Goal: Information Seeking & Learning: Learn about a topic

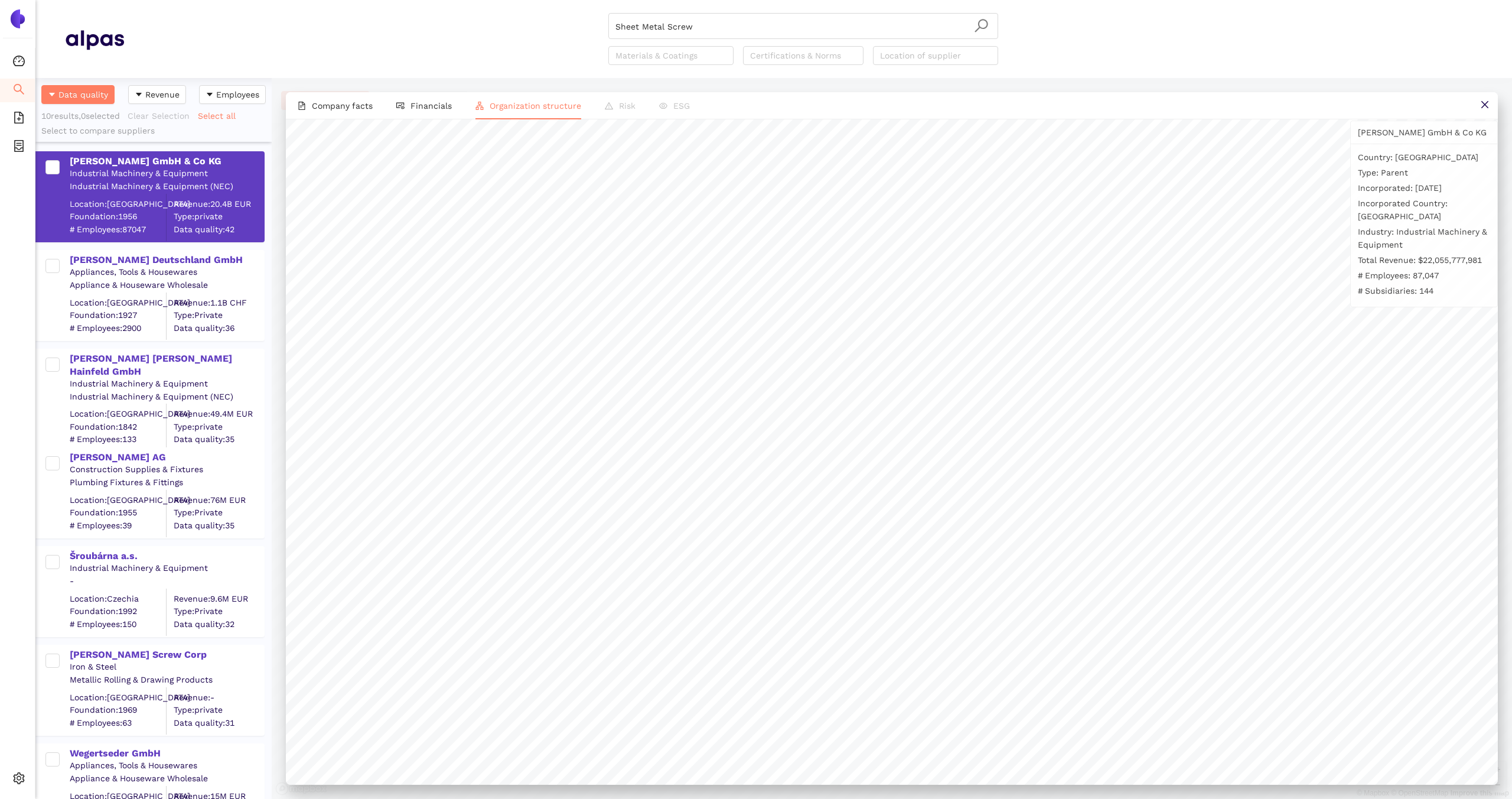
scroll to position [721, 236]
click at [19, 84] on icon "search" at bounding box center [19, 90] width 11 height 11
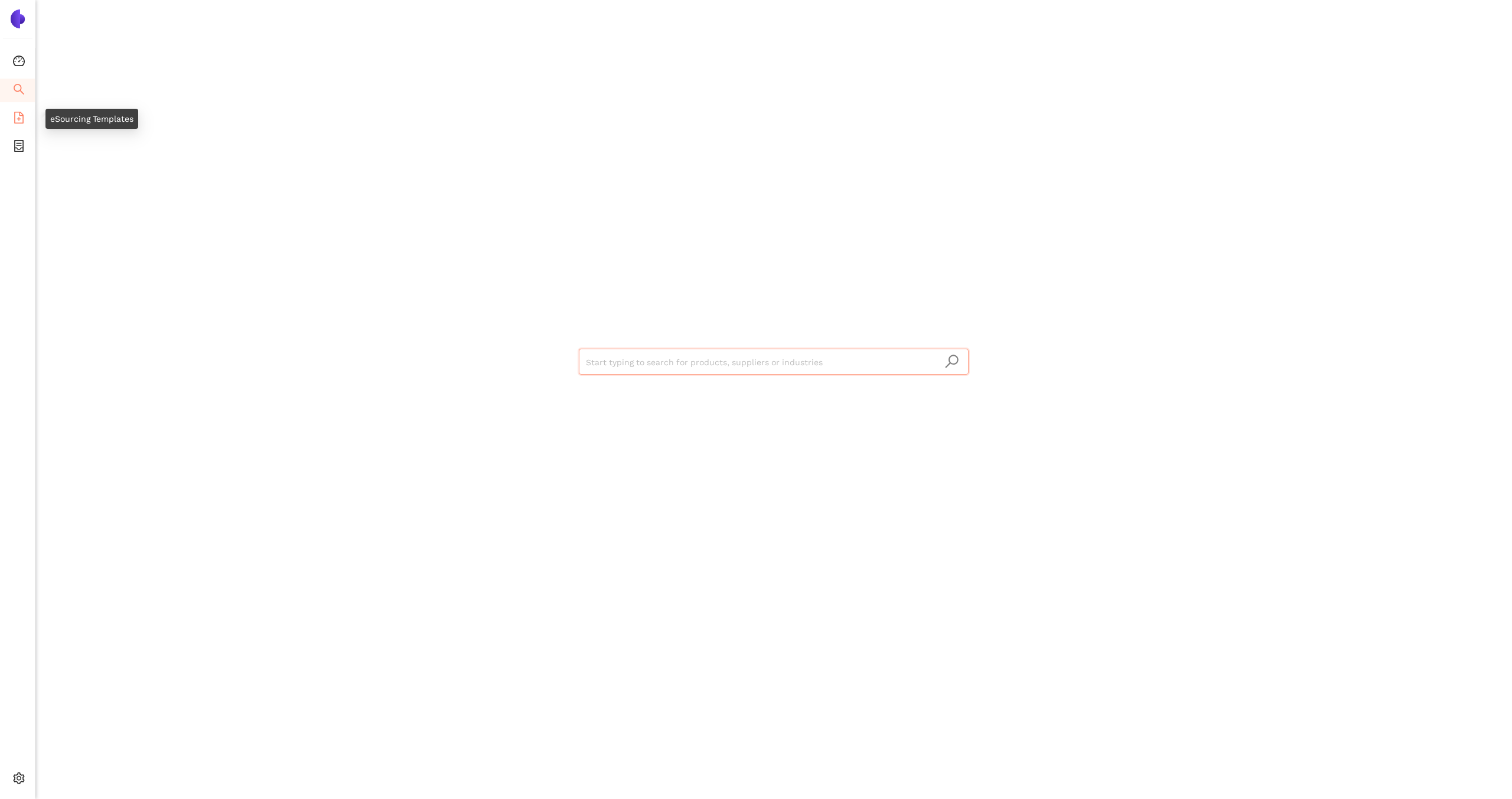
click at [20, 110] on span "file-add" at bounding box center [19, 119] width 12 height 24
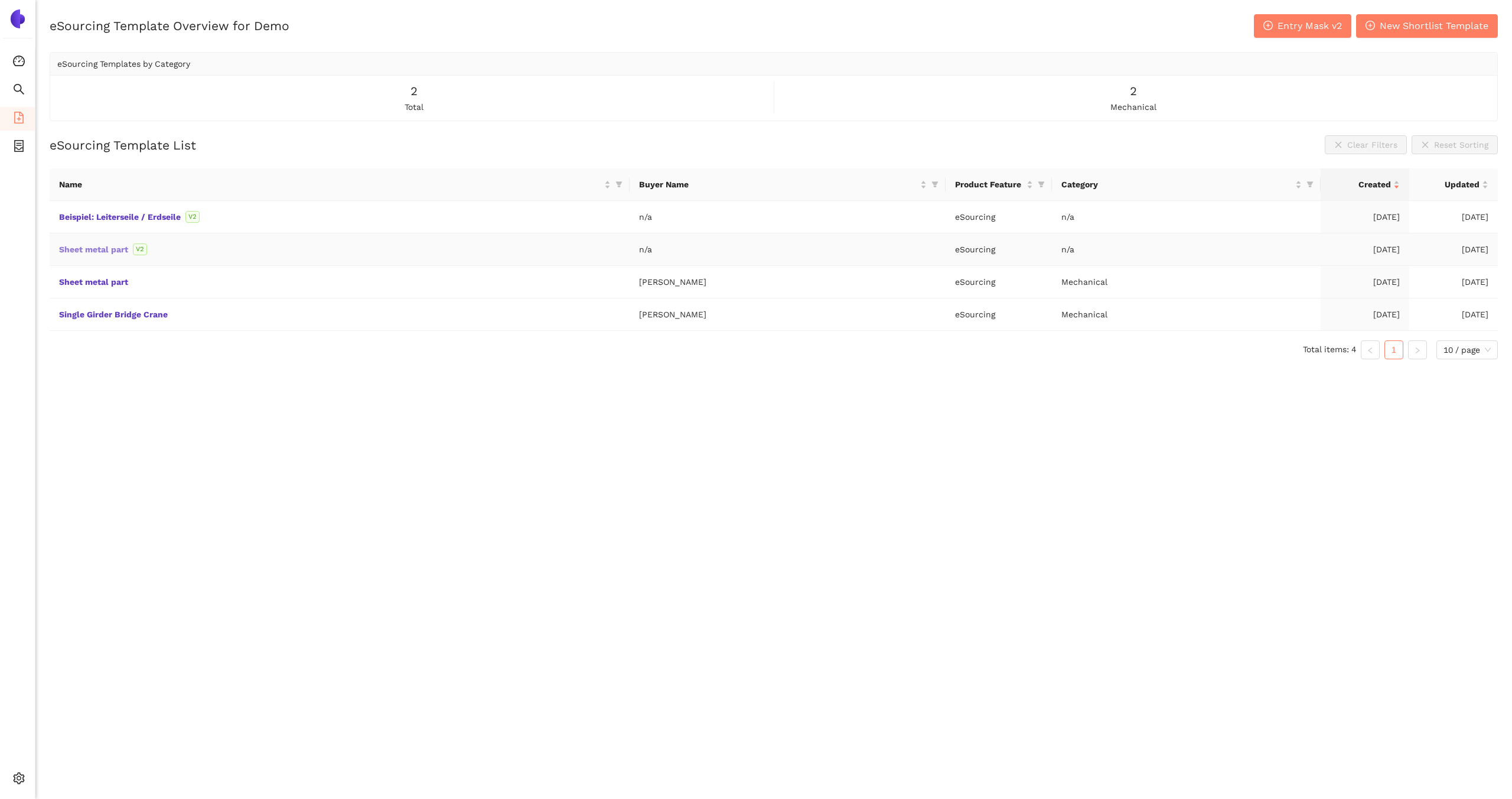
click at [0, 0] on link "Sheet metal part" at bounding box center [0, 0] width 0 height 0
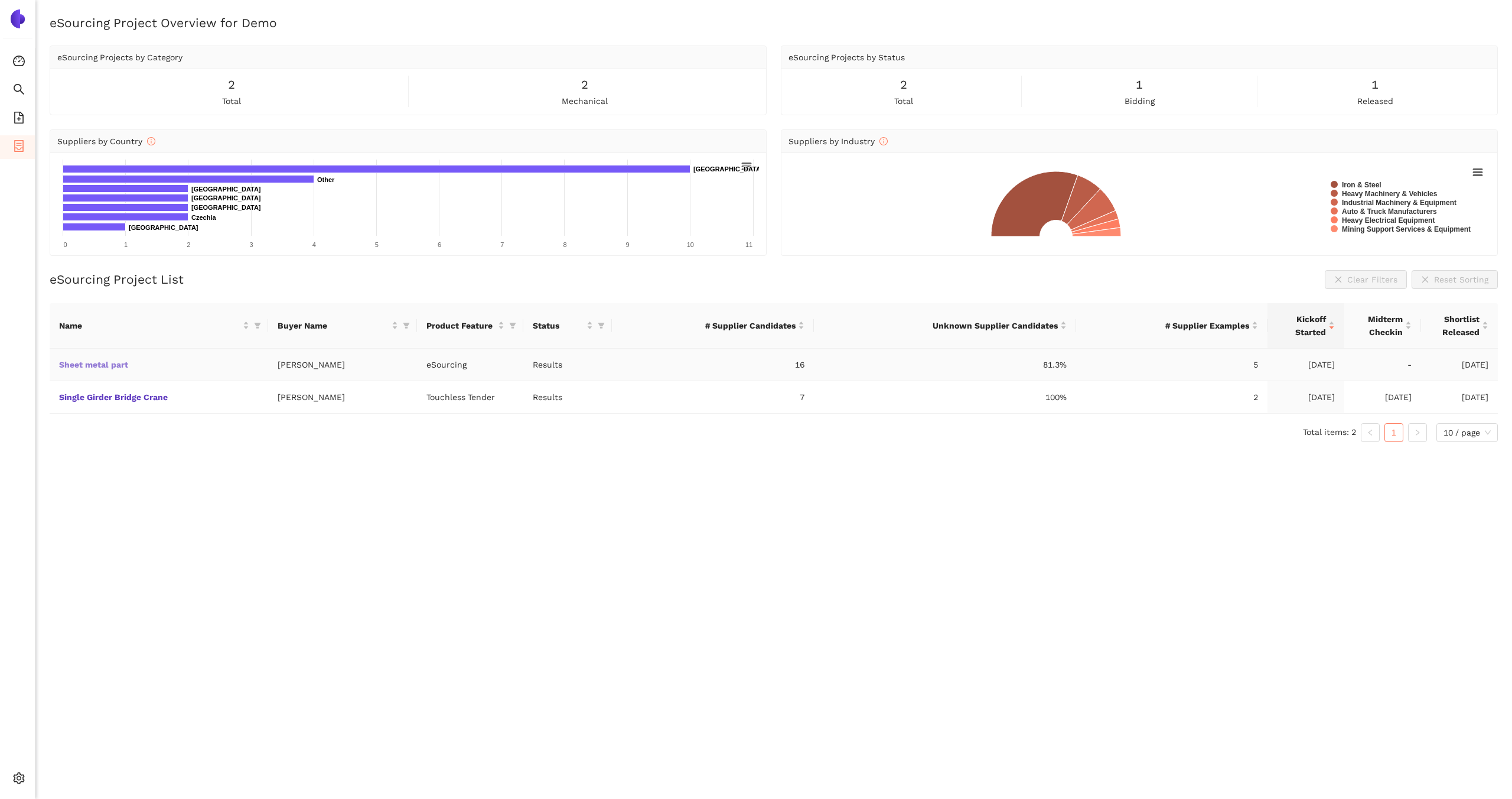
click at [0, 0] on link "Sheet metal part" at bounding box center [0, 0] width 0 height 0
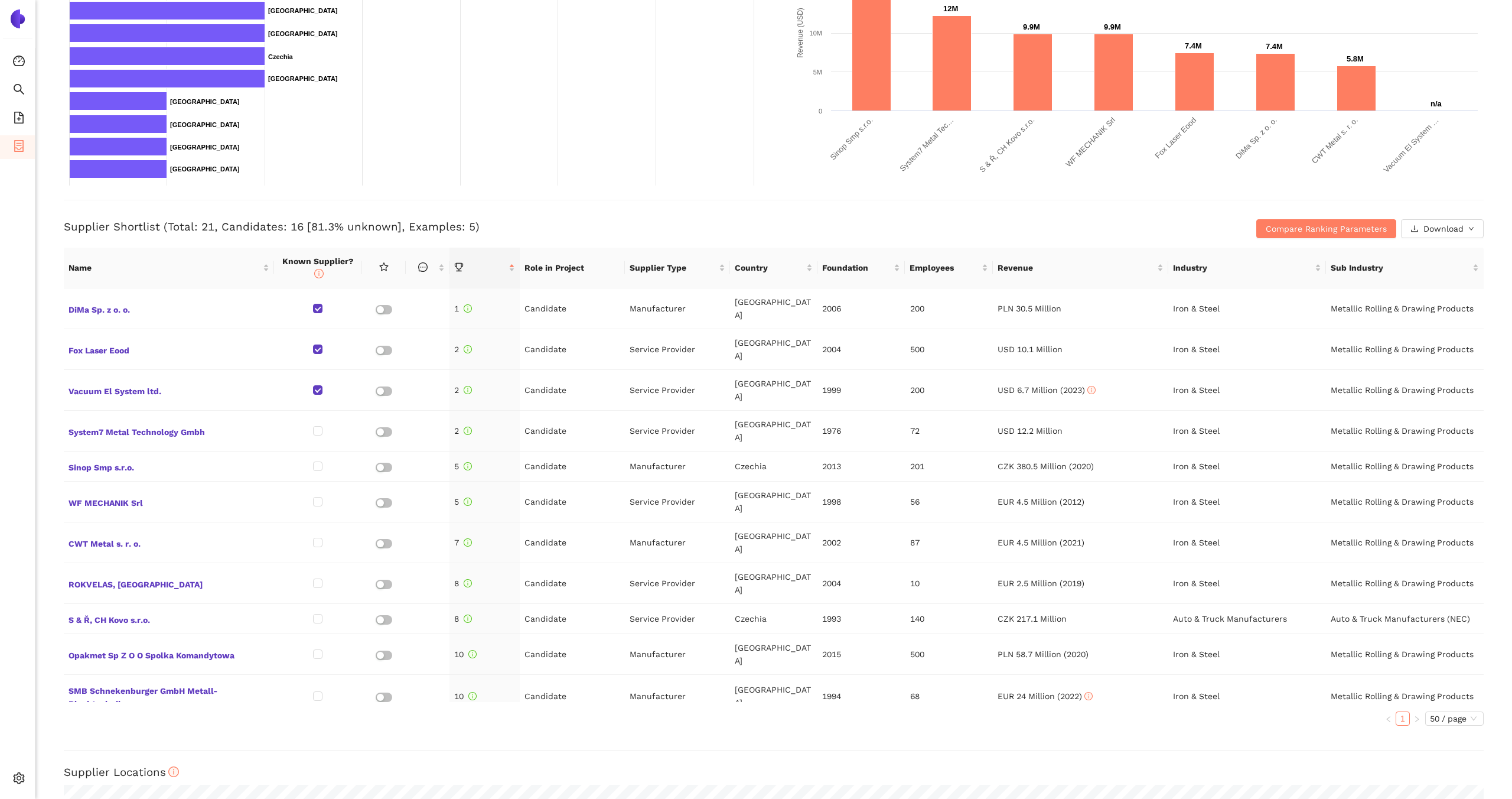
scroll to position [297, 0]
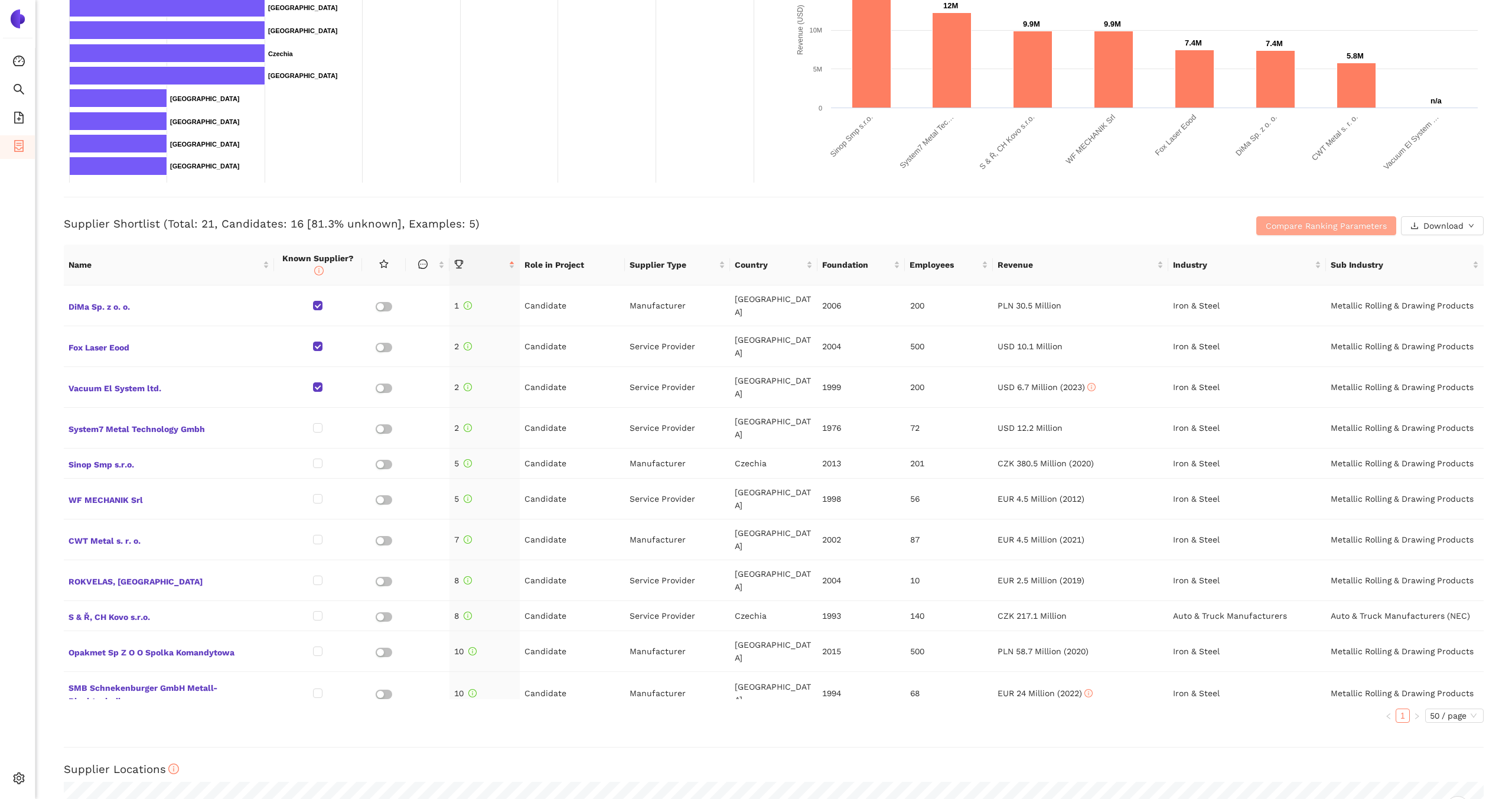
click at [1298, 224] on span "Compare Ranking Parameters" at bounding box center [1327, 225] width 121 height 13
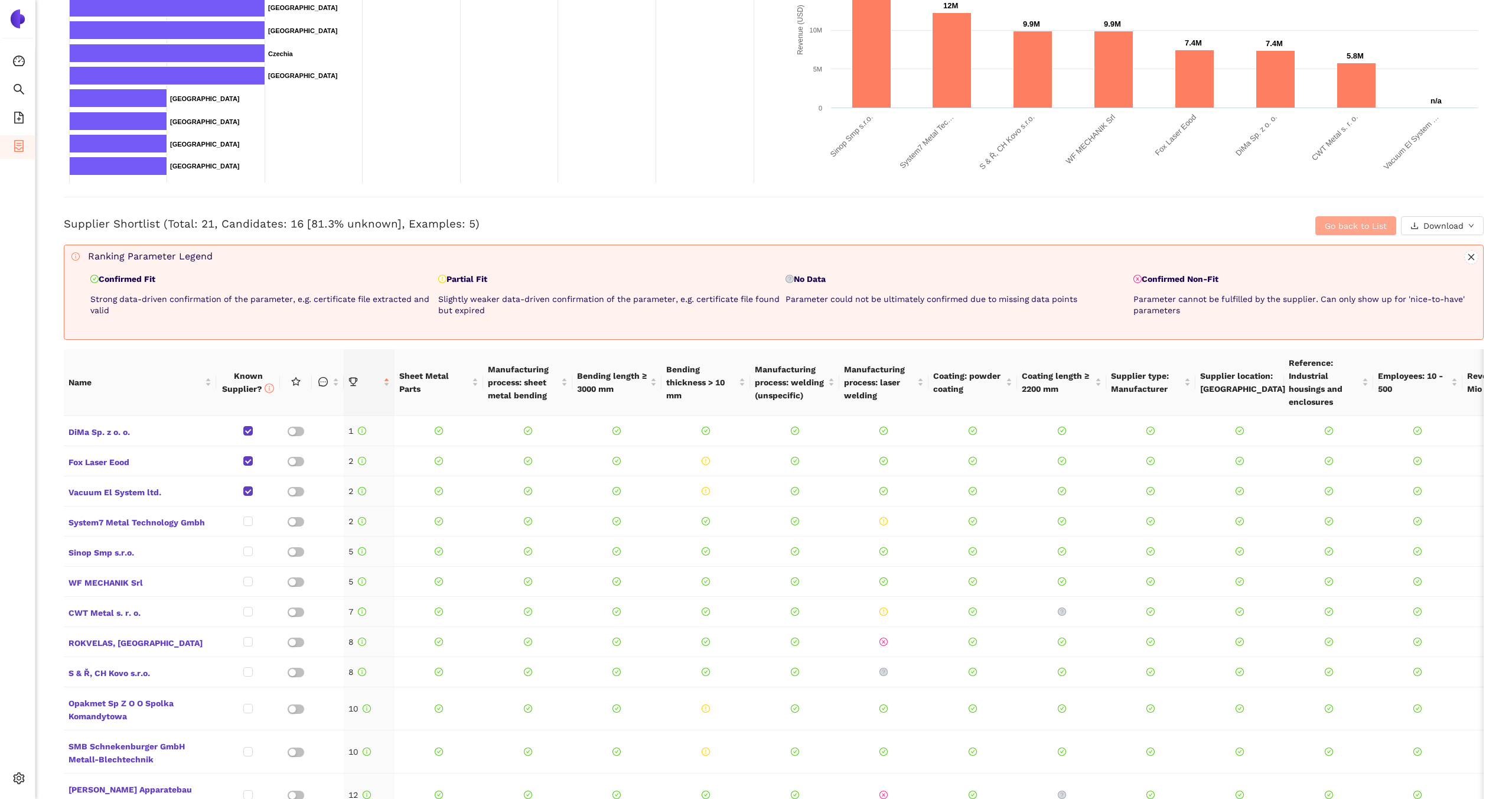
scroll to position [0, 0]
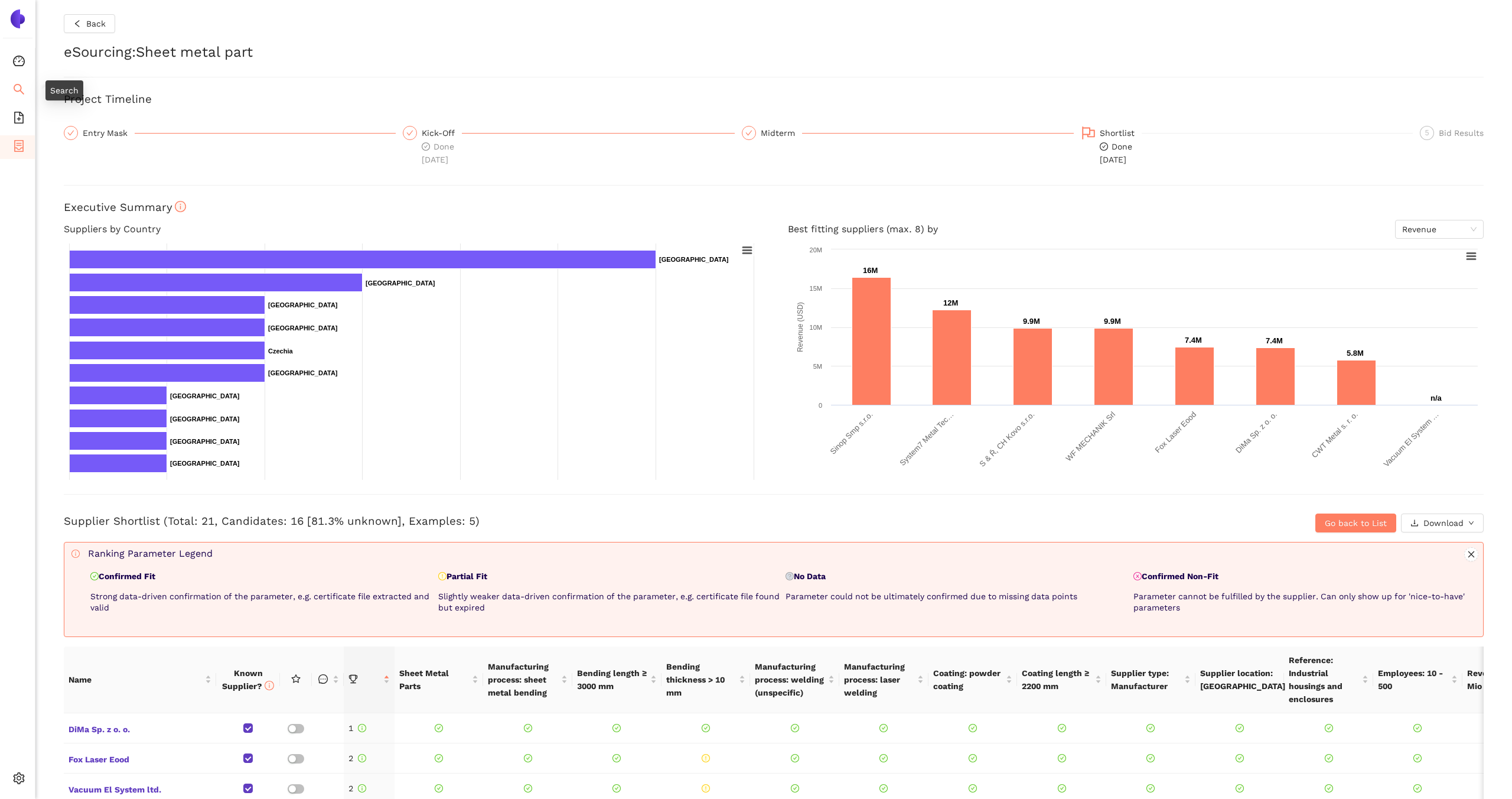
click at [19, 97] on span "search" at bounding box center [19, 91] width 12 height 24
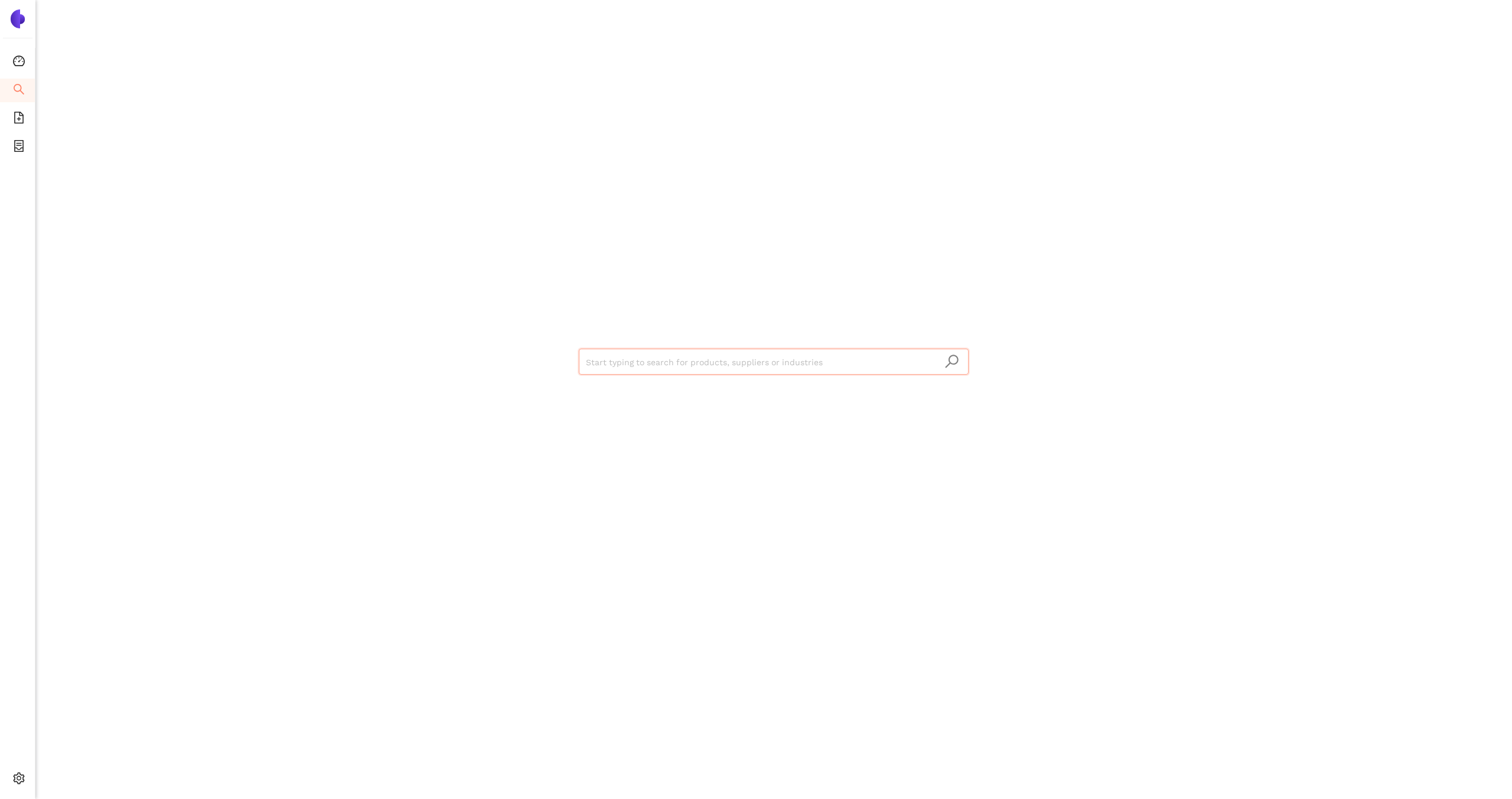
click at [586, 361] on input "search" at bounding box center [773, 361] width 375 height 26
type input "Sheet metal"
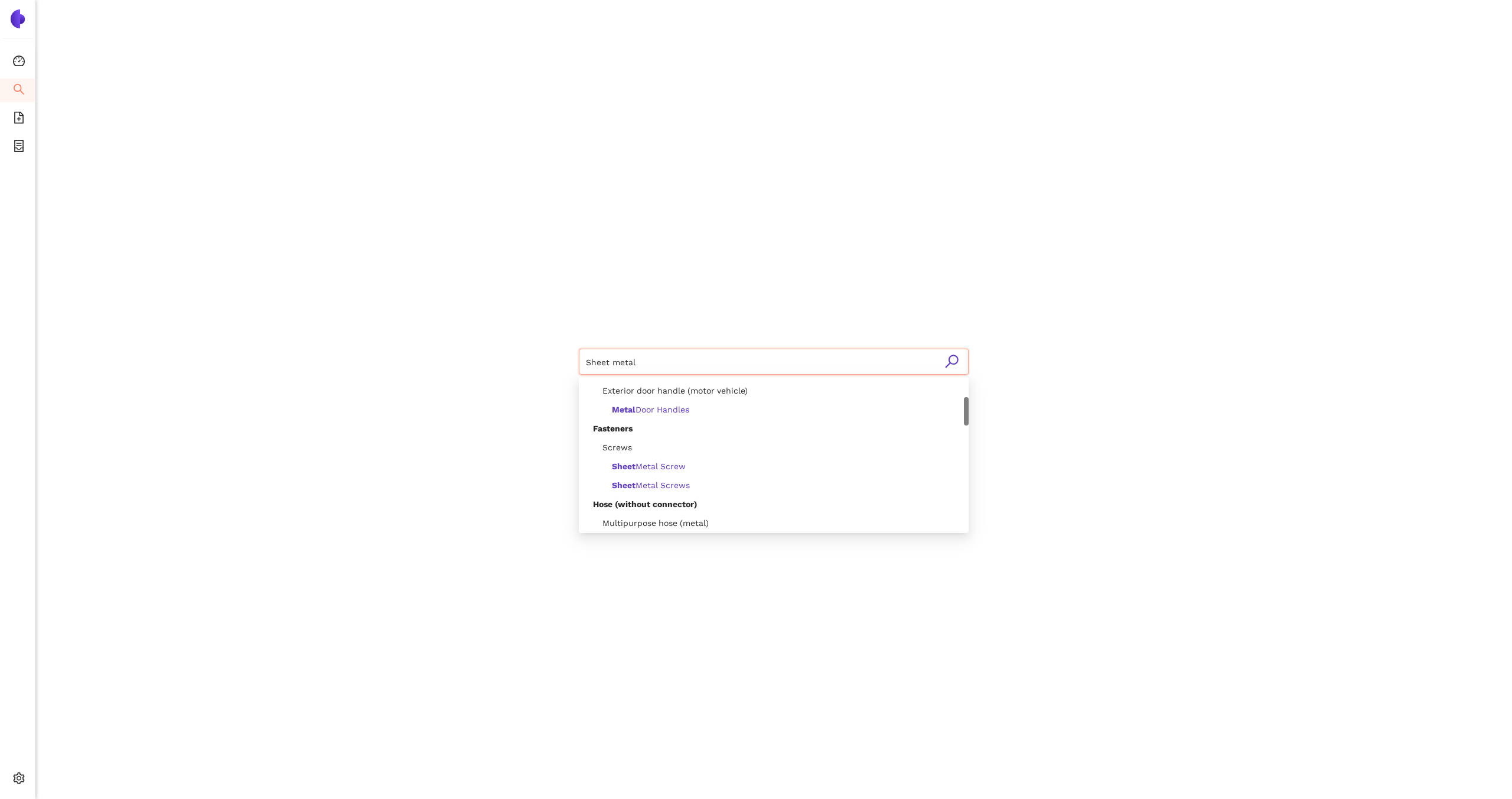
scroll to position [99, 0]
click at [664, 462] on span "Sheet Metal Screw" at bounding box center [649, 460] width 74 height 10
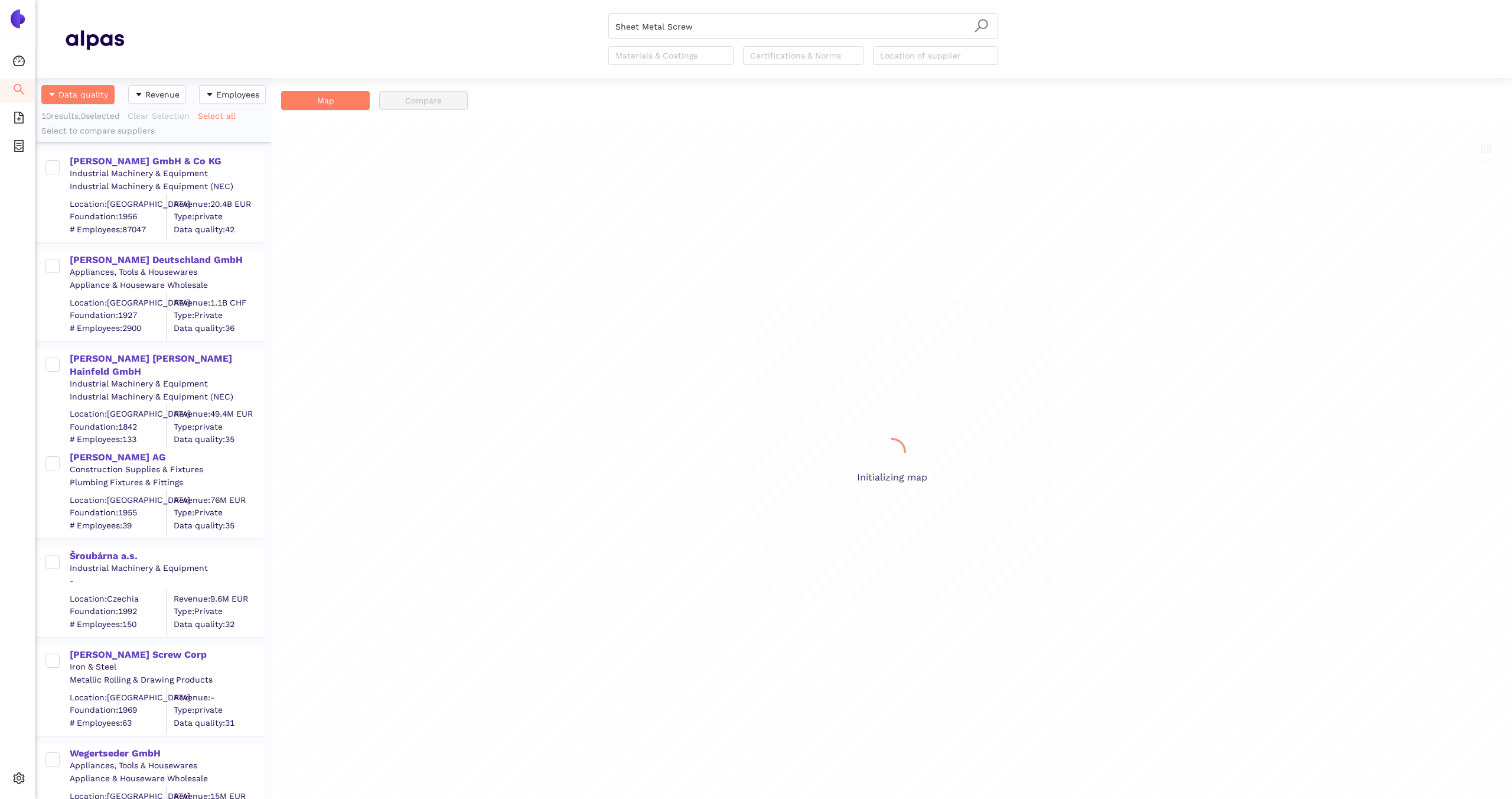
scroll to position [721, 236]
click at [146, 257] on div "[PERSON_NAME] Deutschland GmbH" at bounding box center [167, 260] width 193 height 13
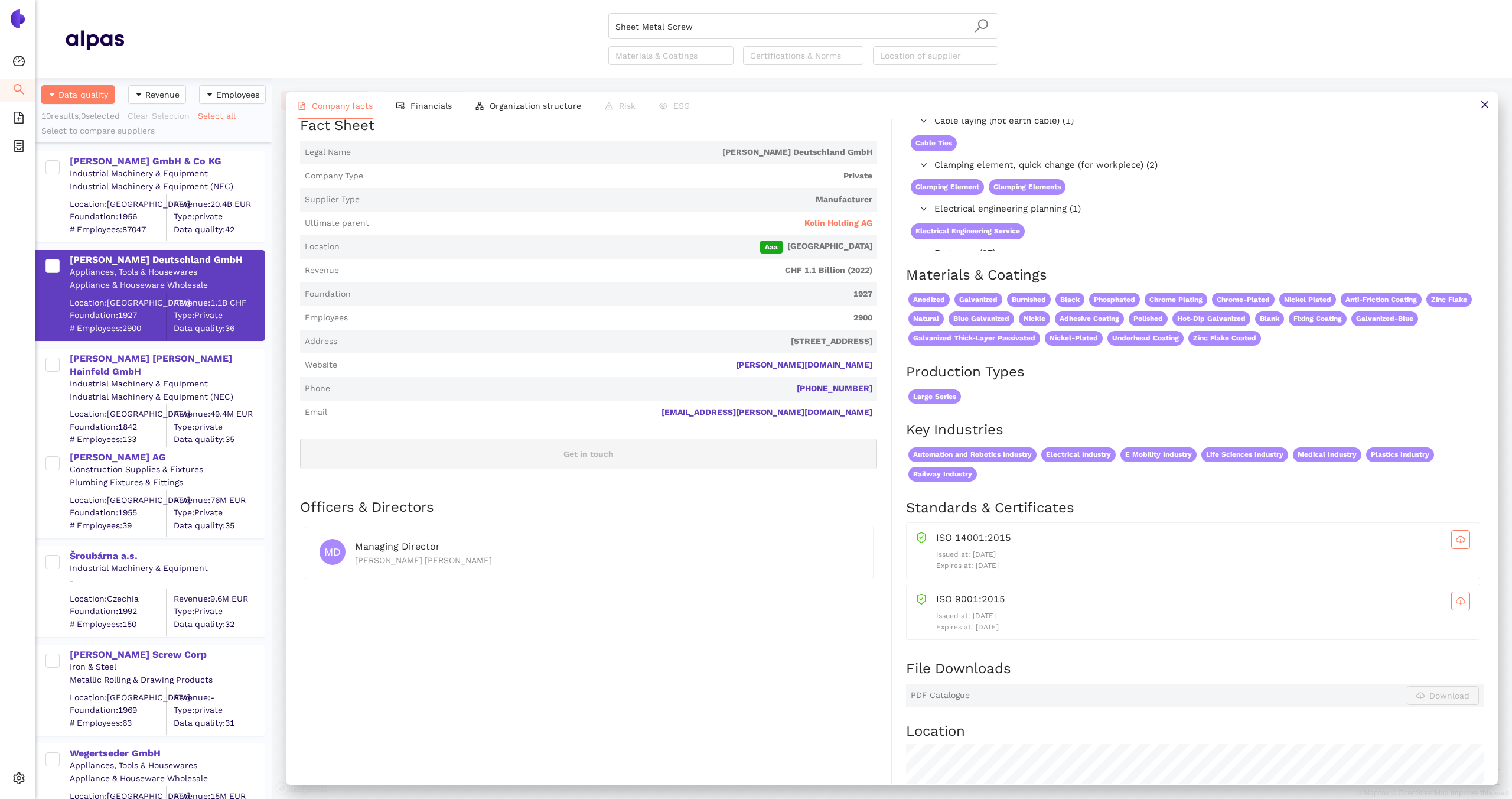
scroll to position [0, 0]
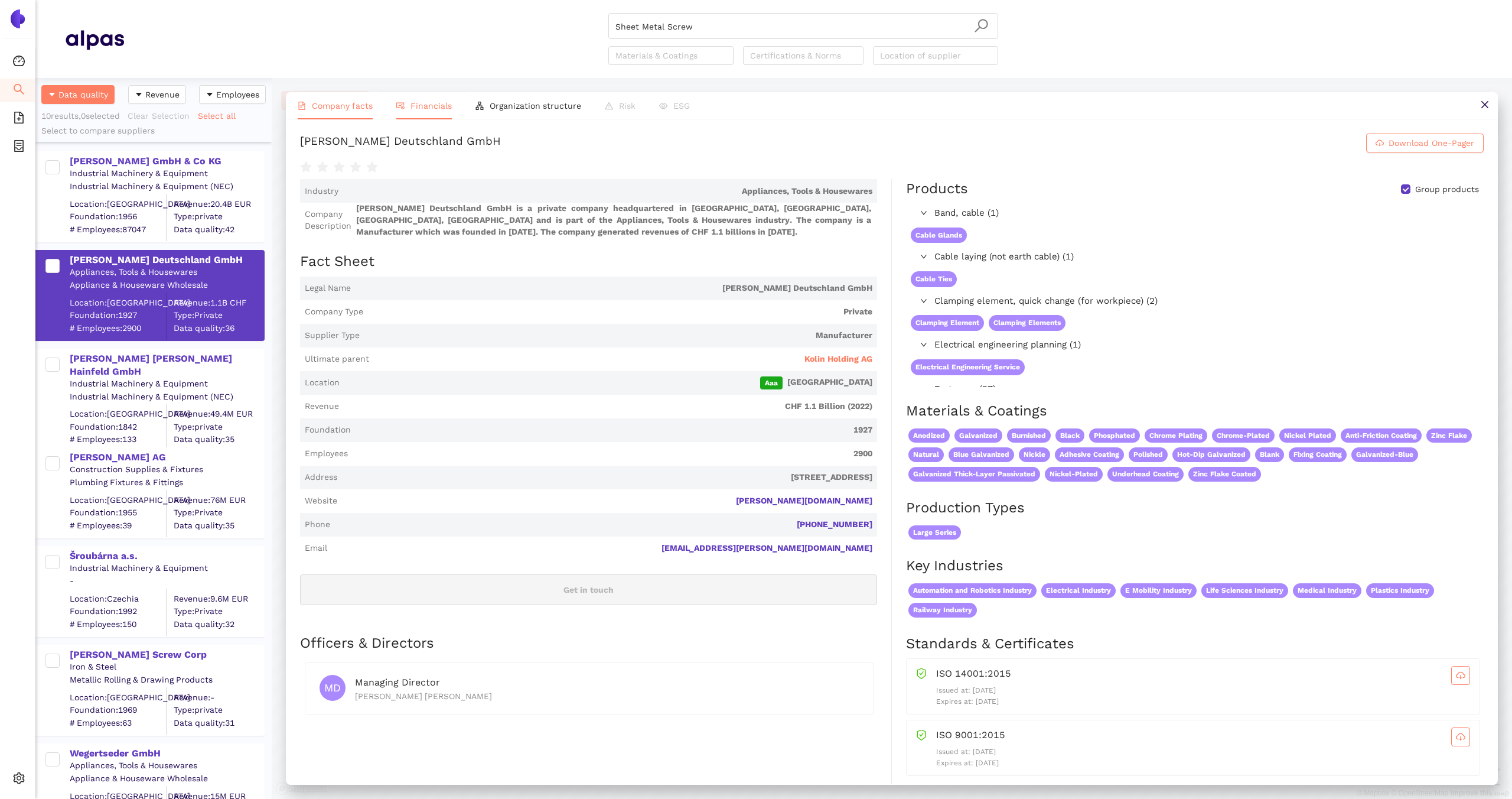
click at [434, 110] on li "Financials" at bounding box center [423, 106] width 79 height 28
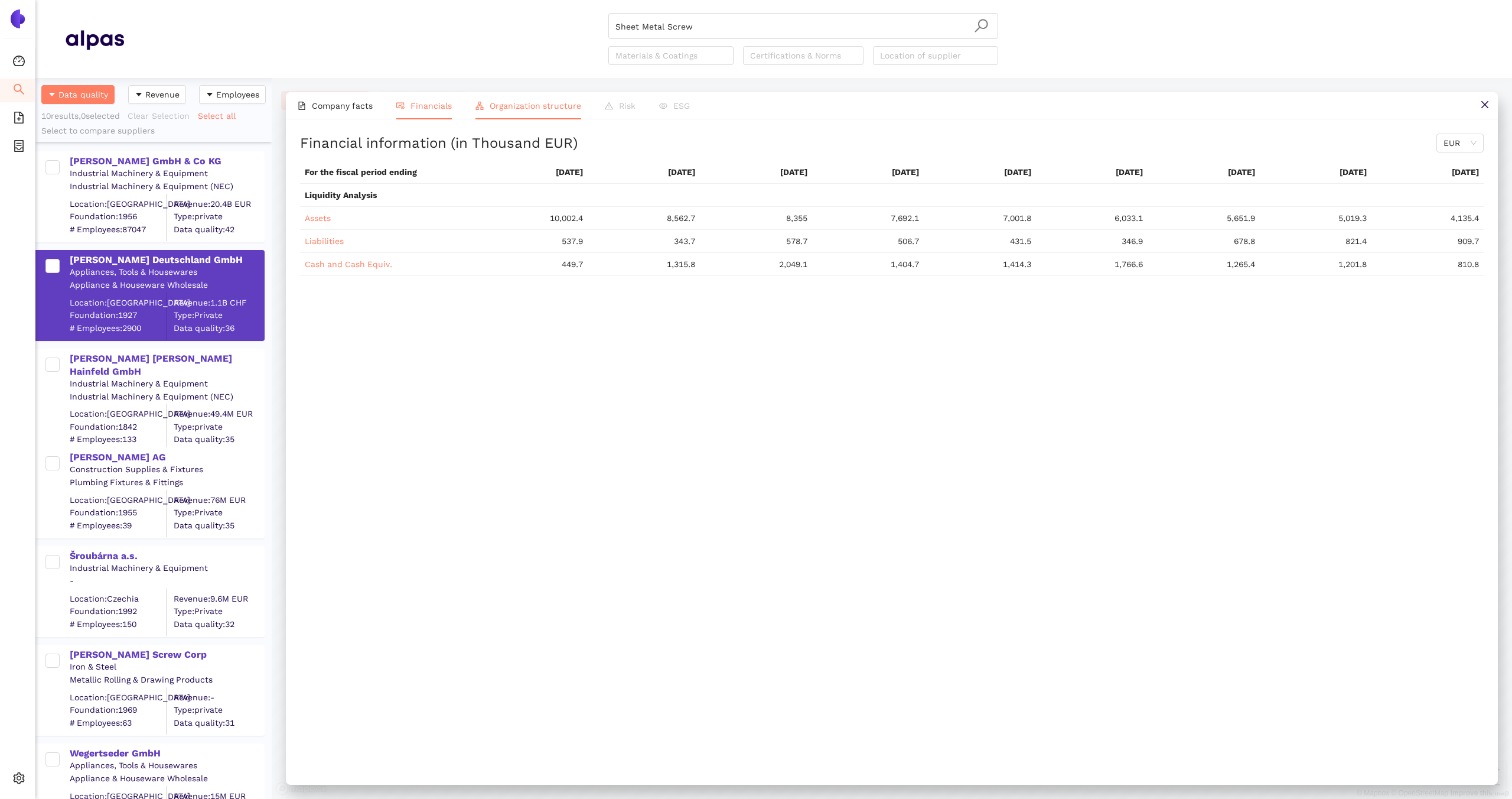
click at [517, 97] on li "Organization structure" at bounding box center [529, 106] width 130 height 28
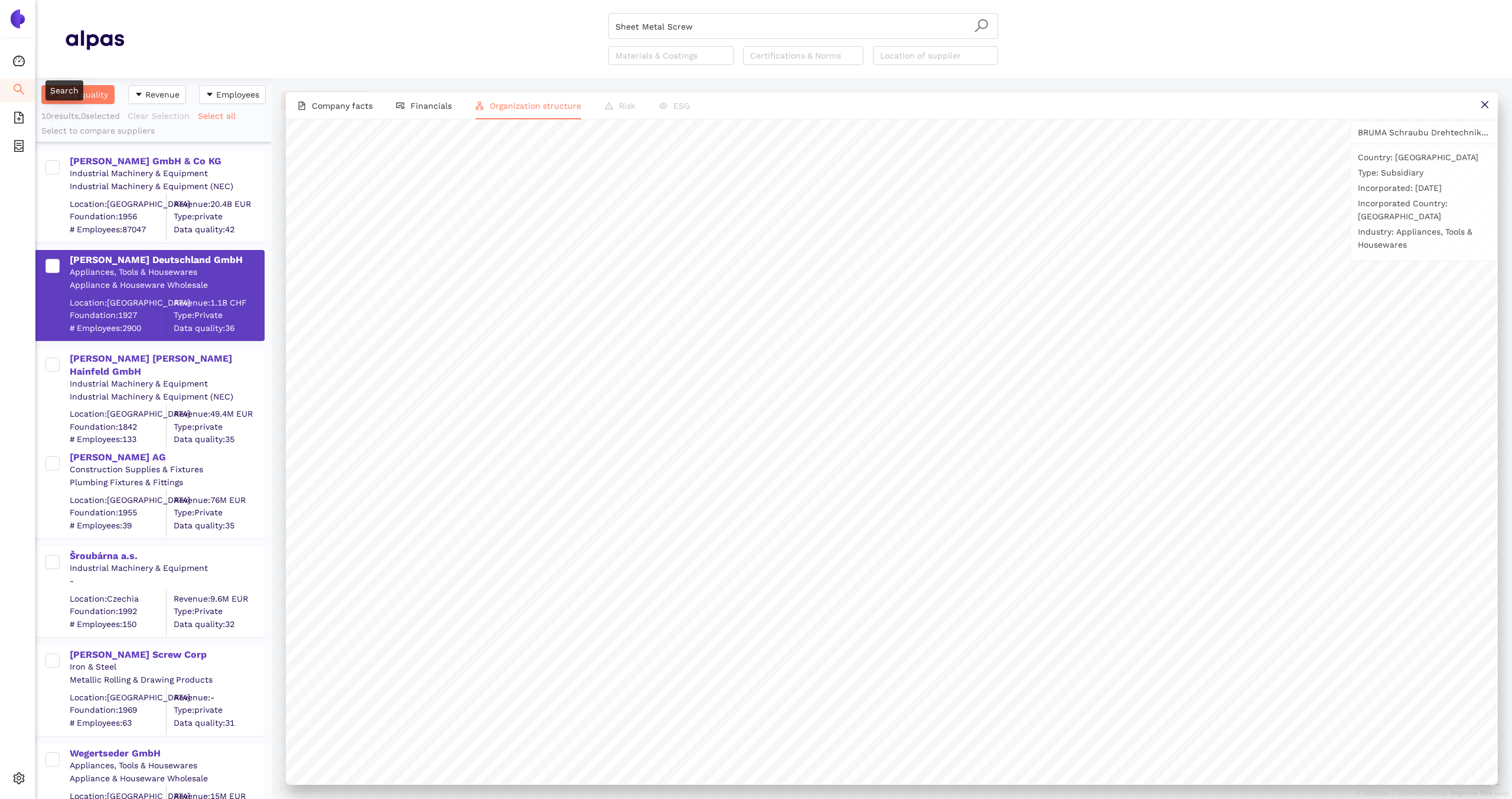
click at [14, 86] on icon "search" at bounding box center [19, 89] width 12 height 12
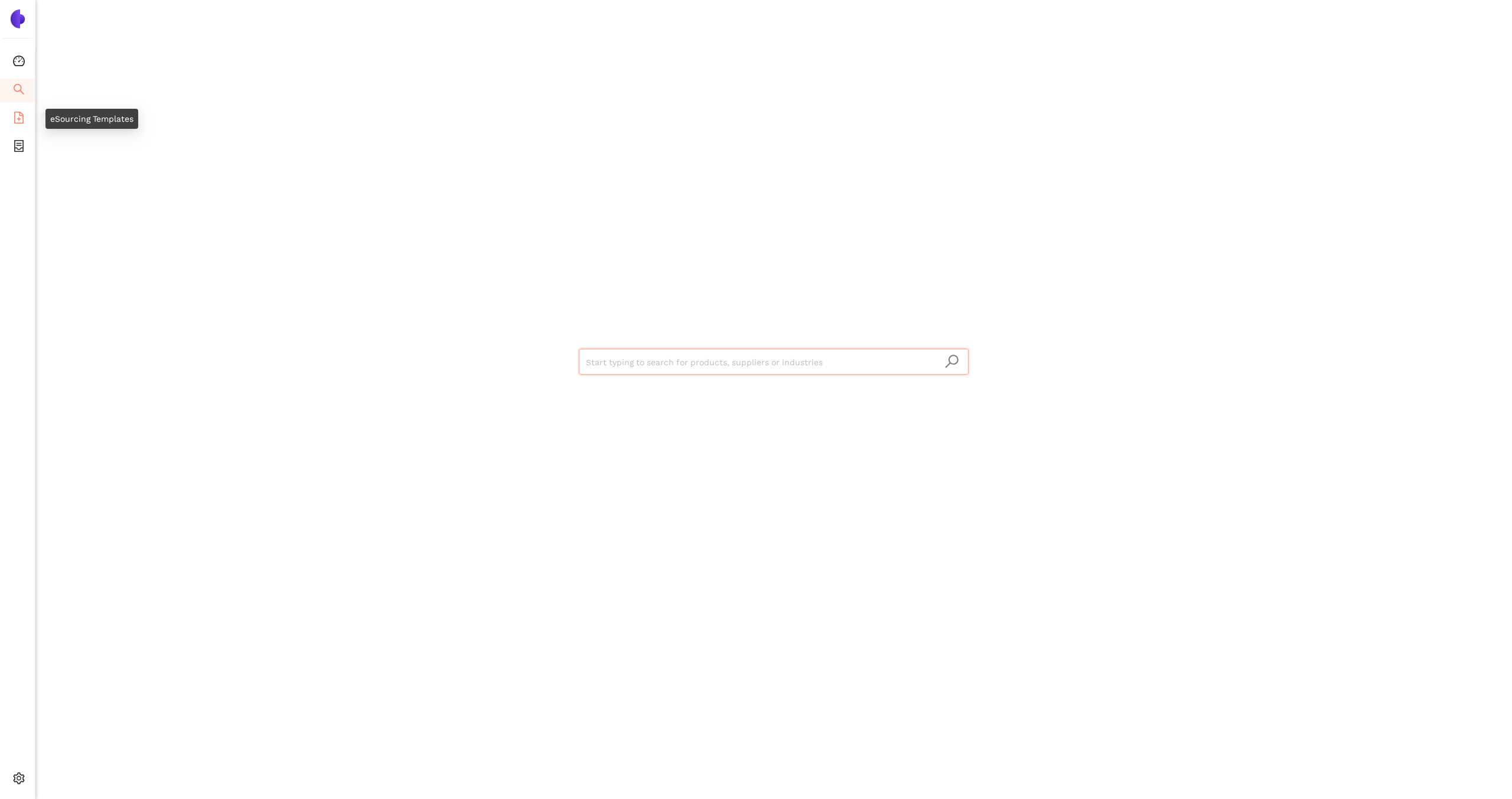
click at [19, 123] on span "file-add" at bounding box center [19, 119] width 12 height 24
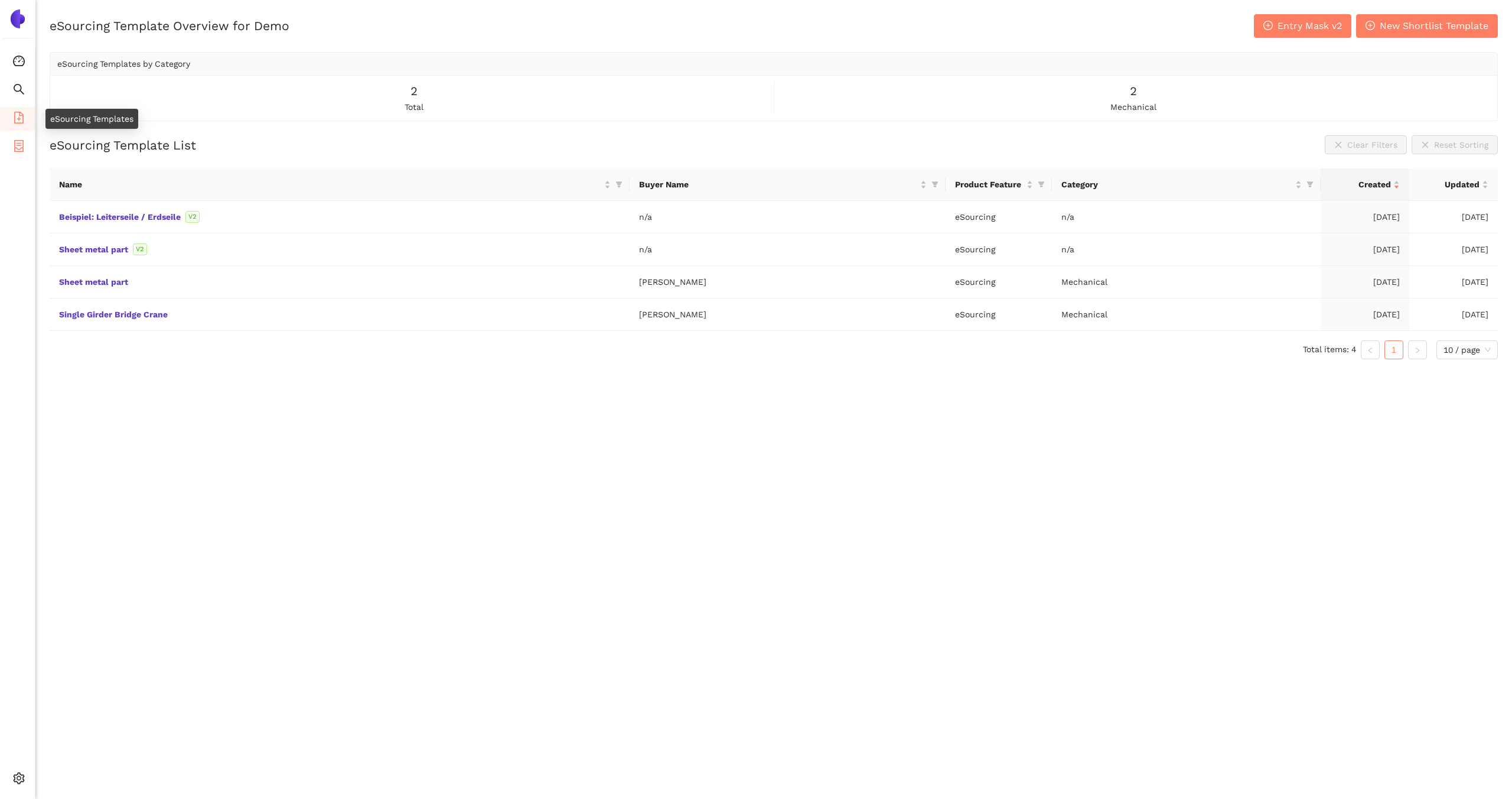
click at [19, 140] on icon "container" at bounding box center [19, 146] width 10 height 12
